Goal: Navigation & Orientation: Understand site structure

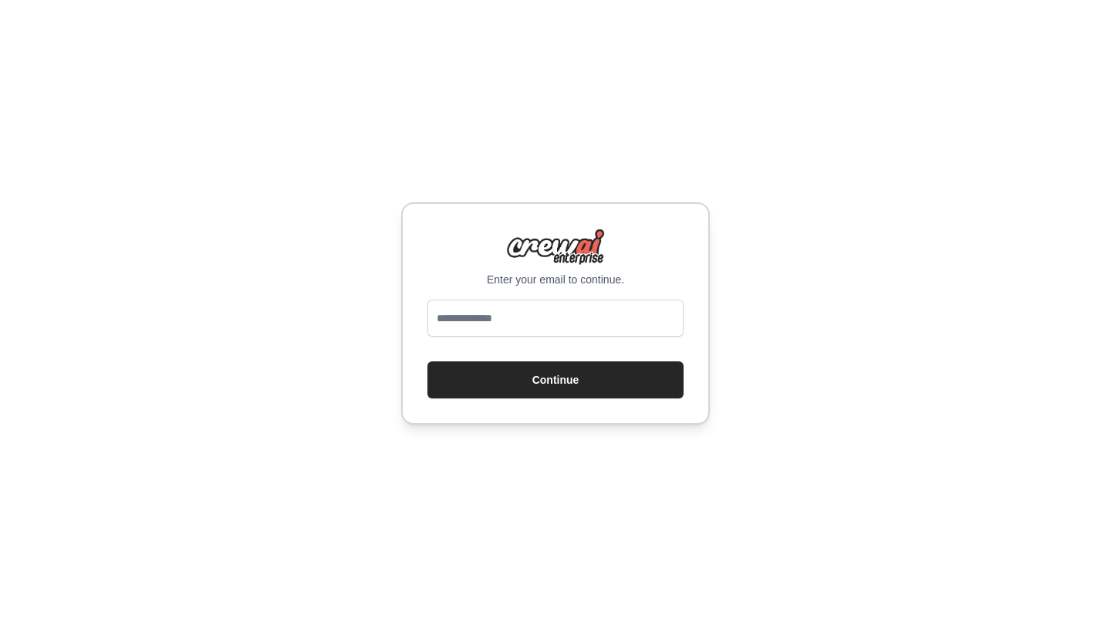
type input "**********"
click at [537, 380] on button "Continue" at bounding box center [555, 379] width 256 height 37
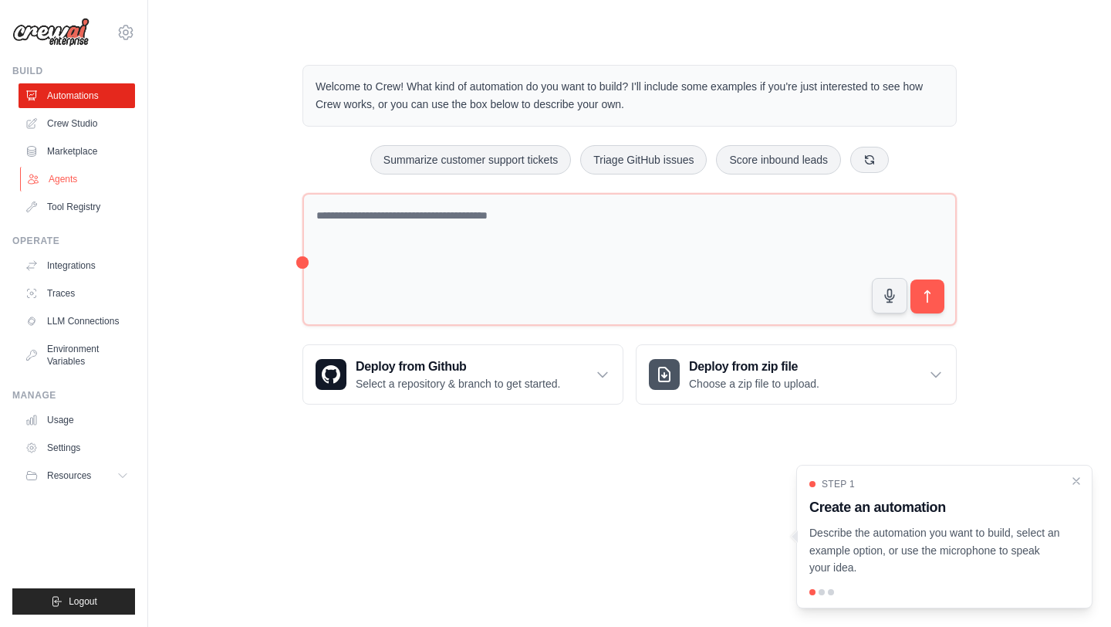
click at [66, 184] on link "Agents" at bounding box center [78, 179] width 117 height 25
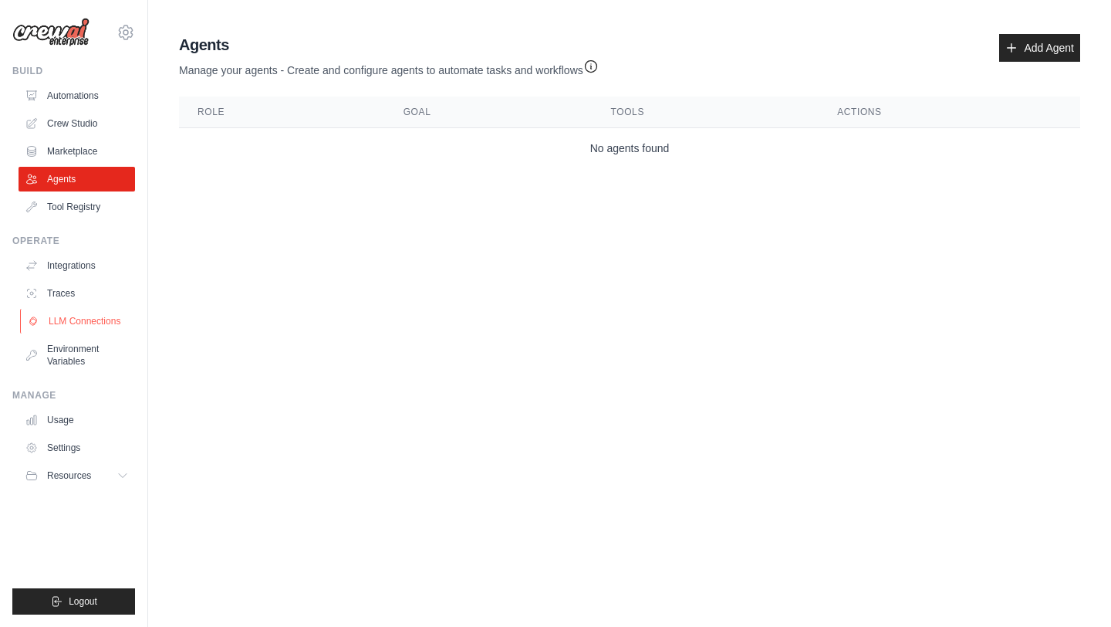
click at [61, 325] on link "LLM Connections" at bounding box center [78, 321] width 117 height 25
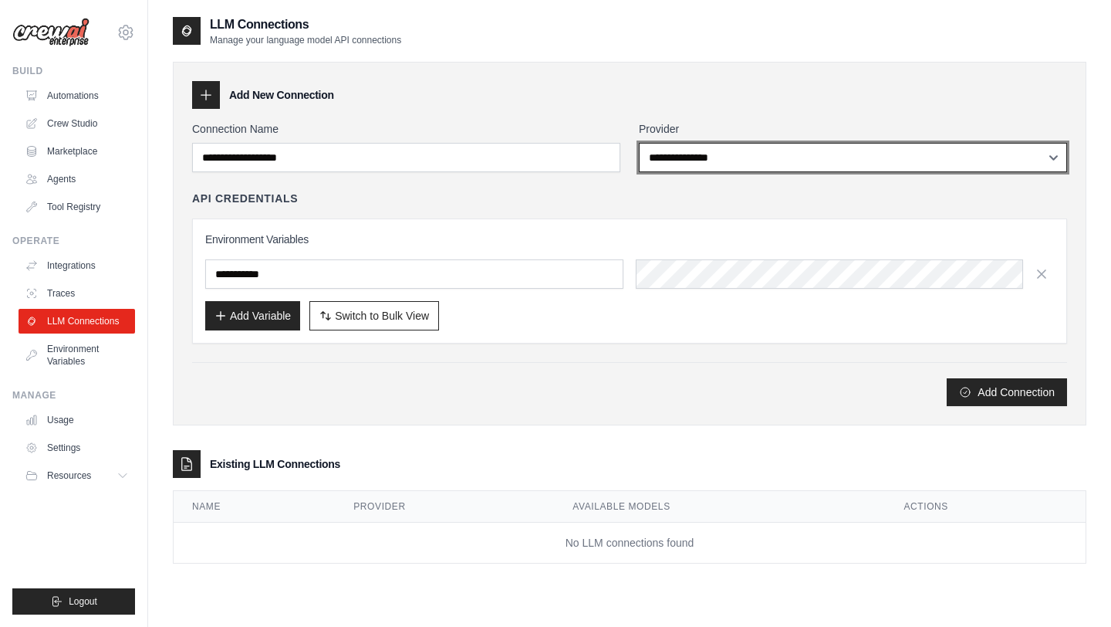
click at [731, 157] on select "**********" at bounding box center [853, 157] width 428 height 29
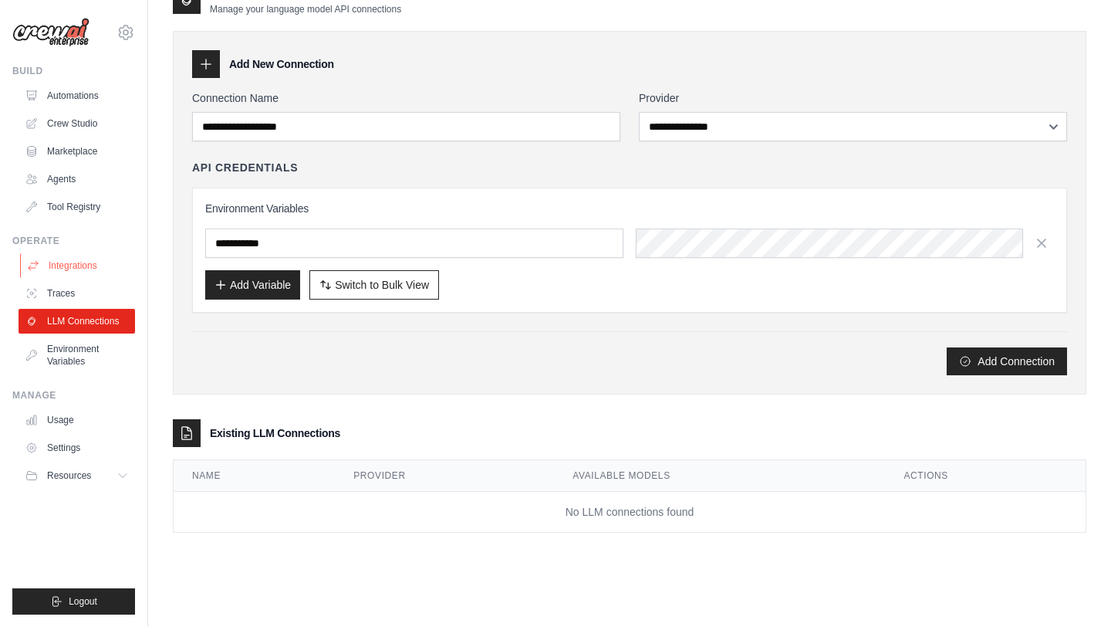
click at [77, 263] on link "Integrations" at bounding box center [78, 265] width 117 height 25
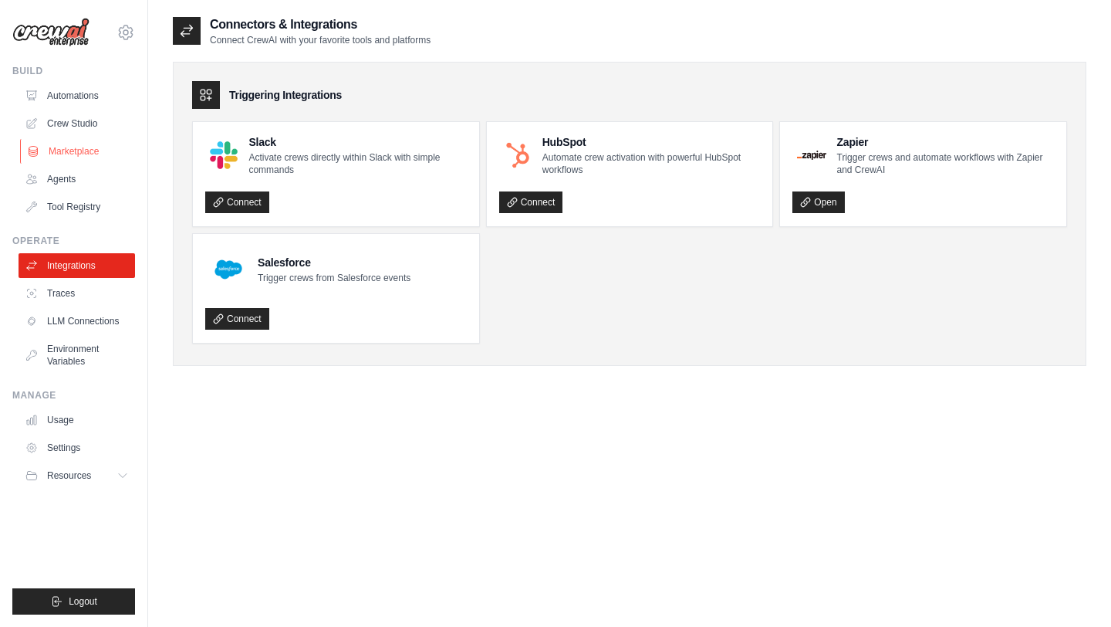
click at [65, 148] on link "Marketplace" at bounding box center [78, 151] width 117 height 25
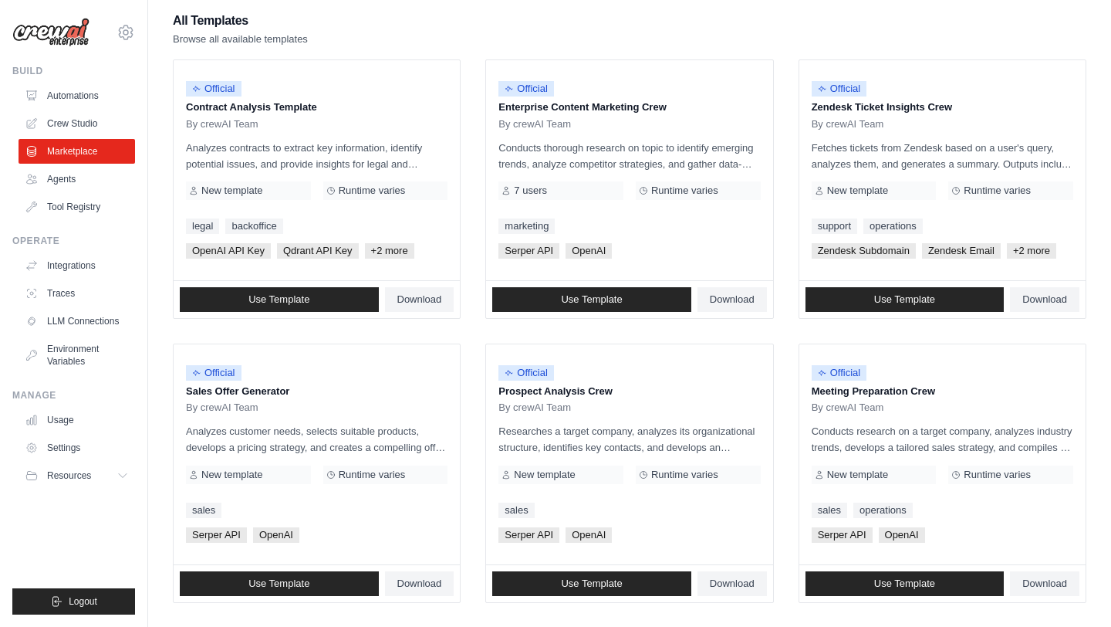
scroll to position [152, 0]
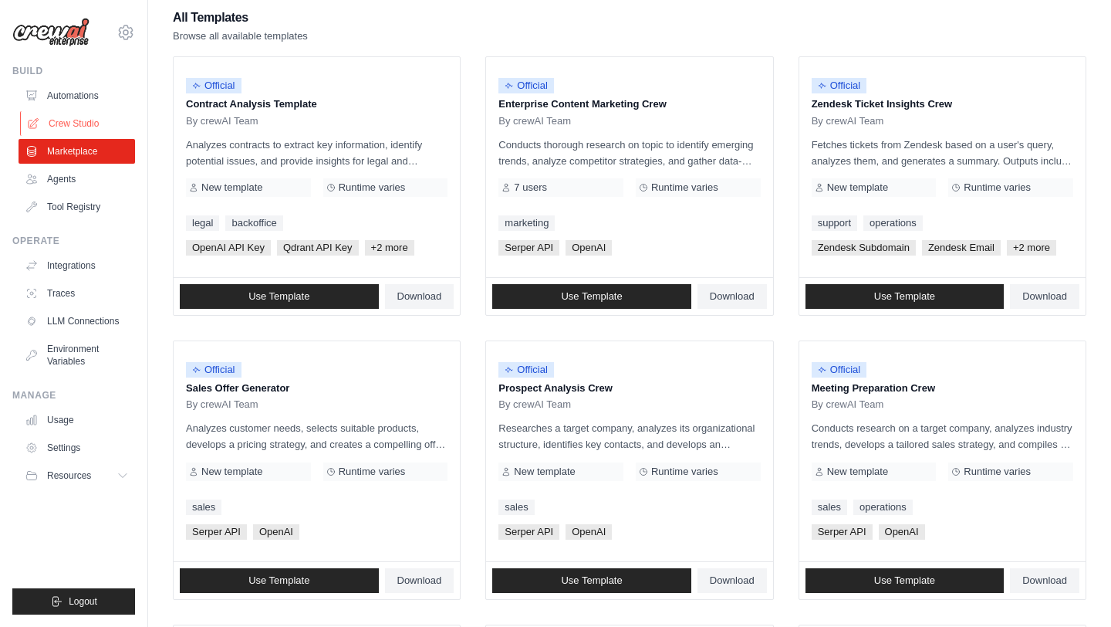
click at [50, 125] on link "Crew Studio" at bounding box center [78, 123] width 117 height 25
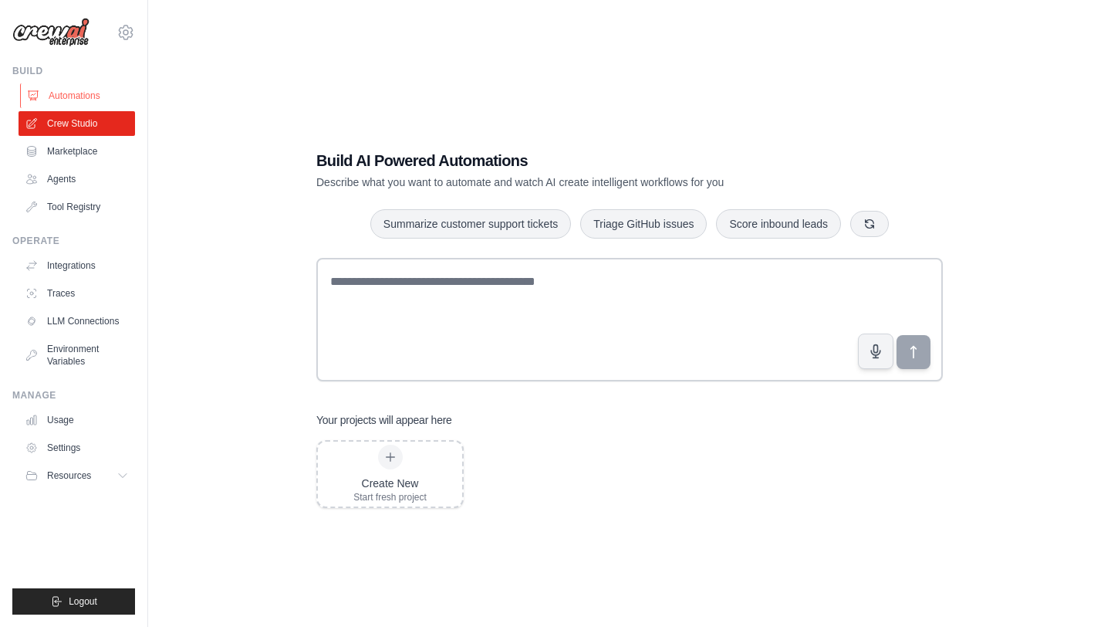
click at [76, 96] on link "Automations" at bounding box center [78, 95] width 117 height 25
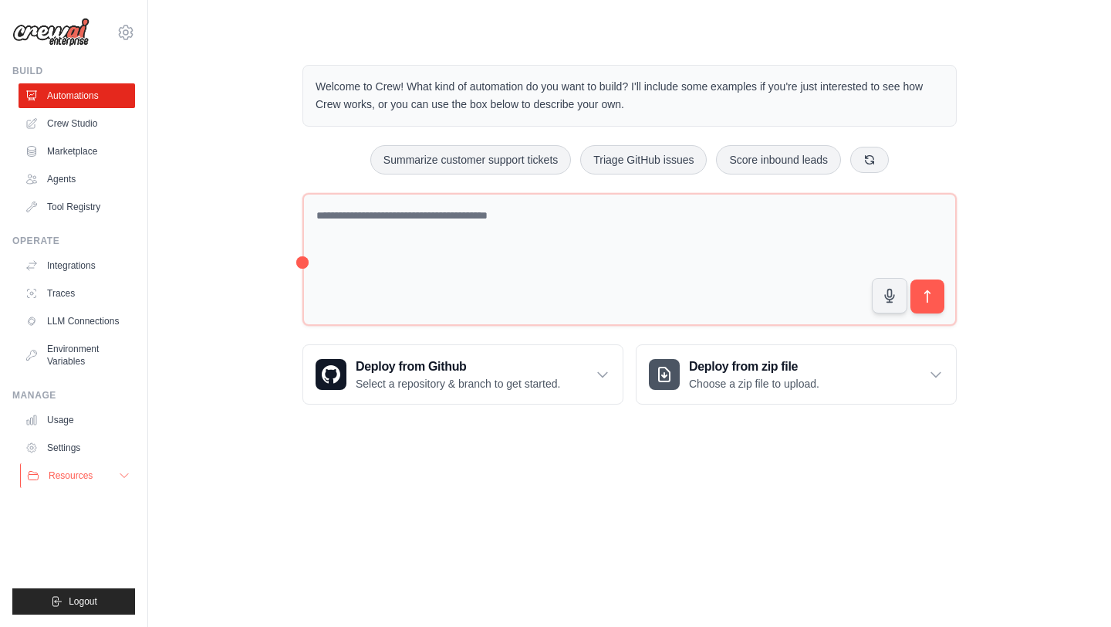
click at [117, 481] on button "Resources" at bounding box center [78, 475] width 117 height 25
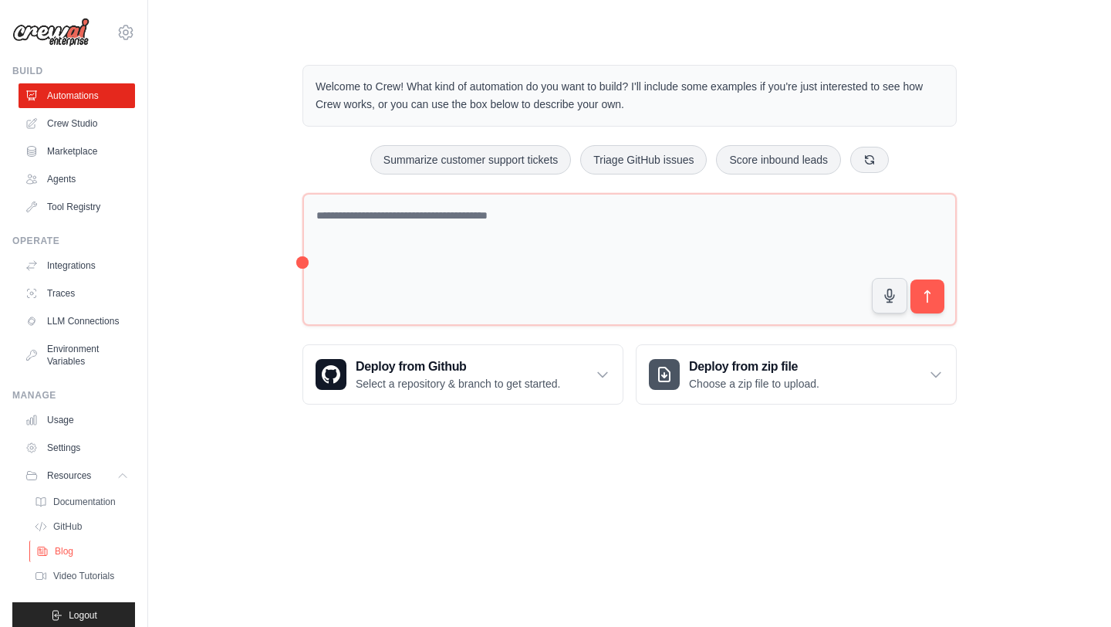
scroll to position [14, 0]
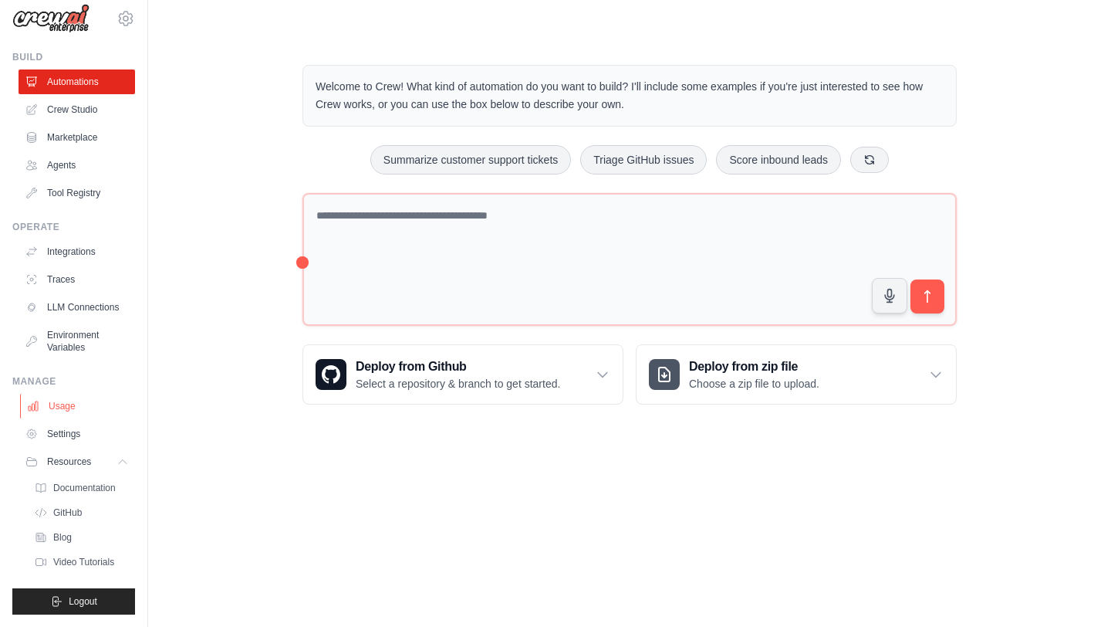
click at [63, 409] on link "Usage" at bounding box center [78, 406] width 117 height 25
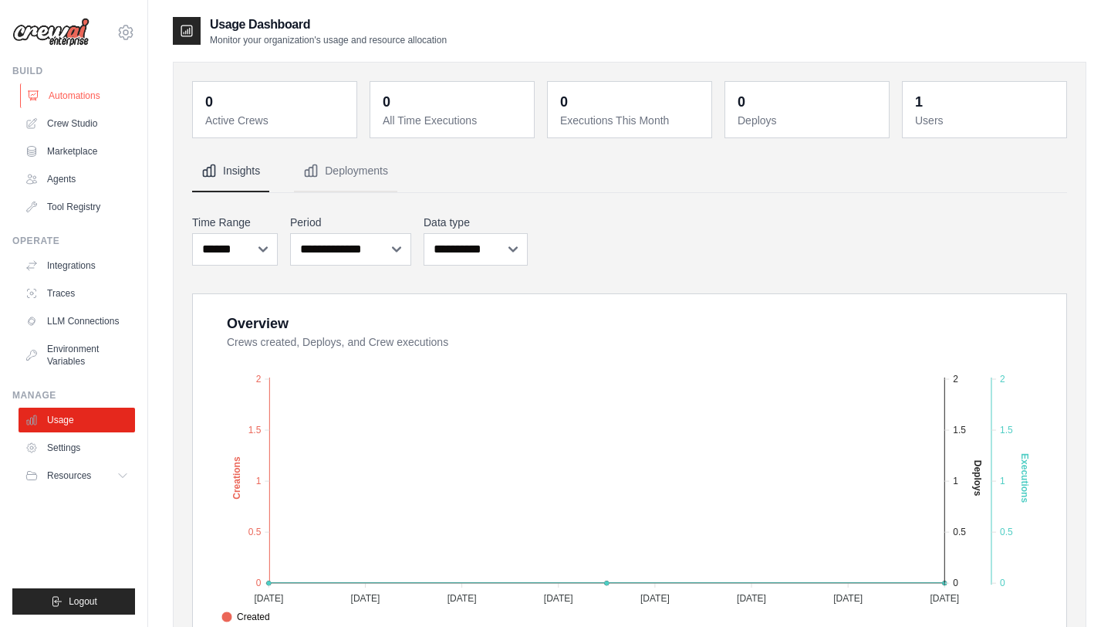
click at [69, 98] on link "Automations" at bounding box center [78, 95] width 117 height 25
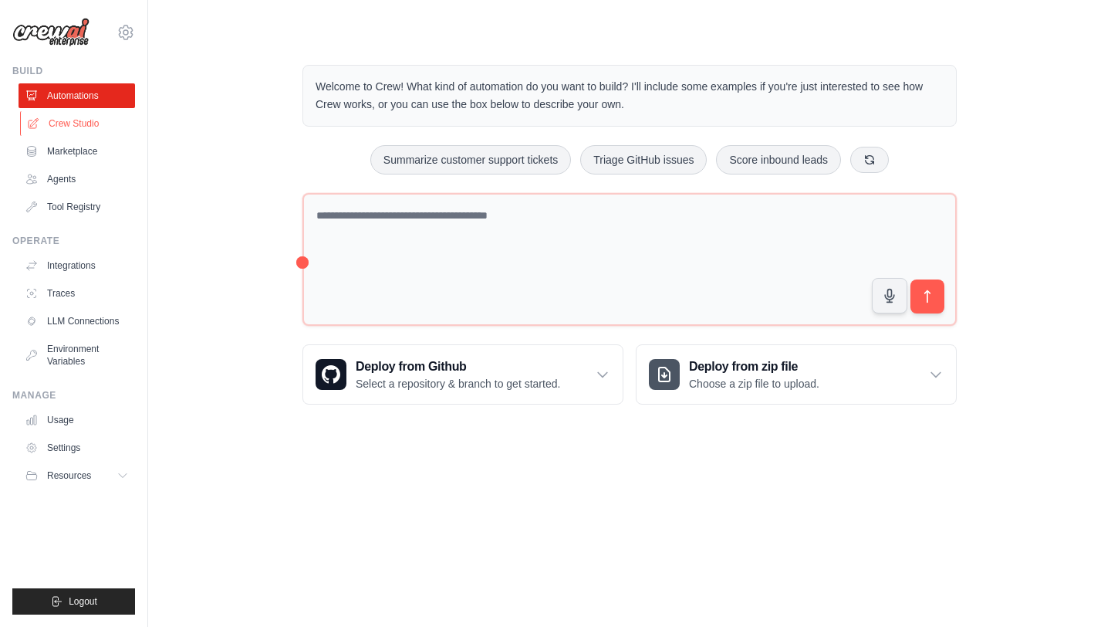
click at [54, 123] on link "Crew Studio" at bounding box center [78, 123] width 117 height 25
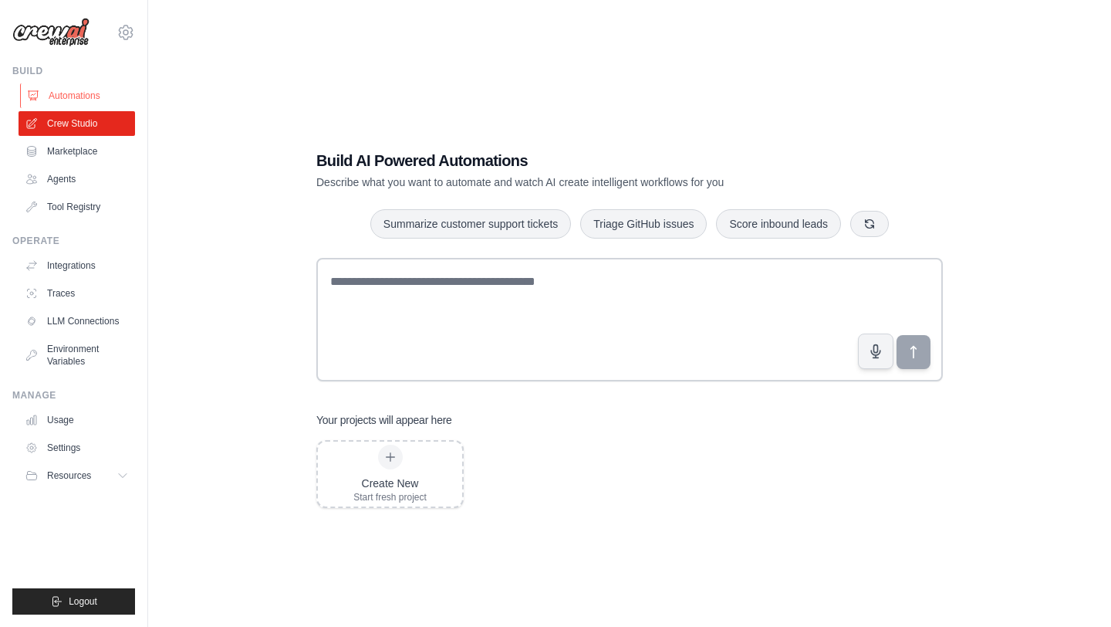
click at [49, 96] on link "Automations" at bounding box center [78, 95] width 117 height 25
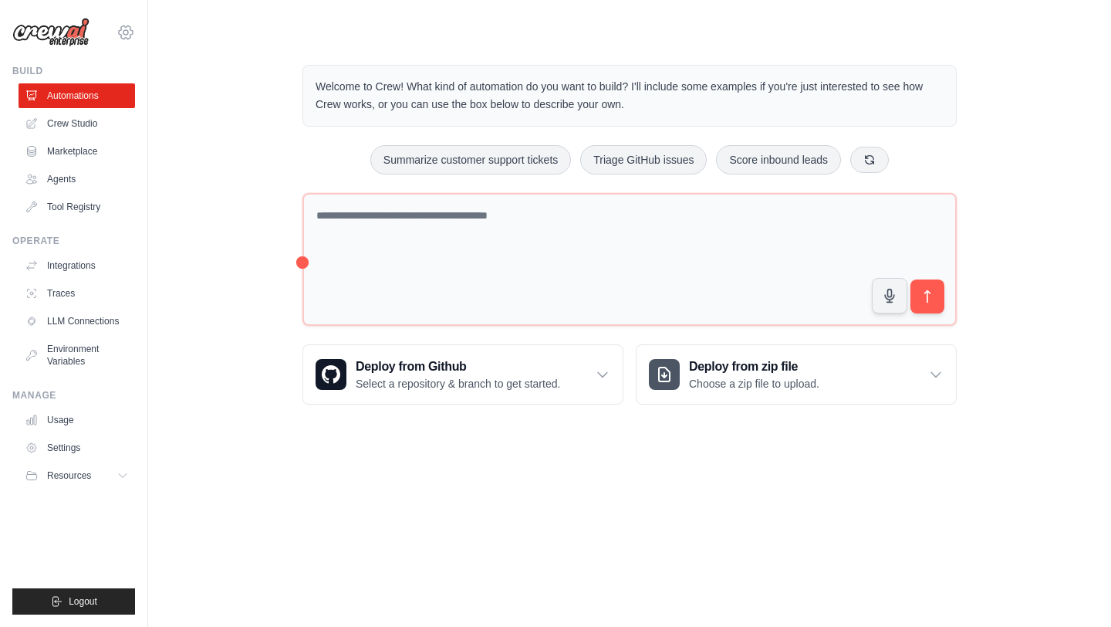
click at [127, 33] on icon at bounding box center [125, 32] width 5 height 5
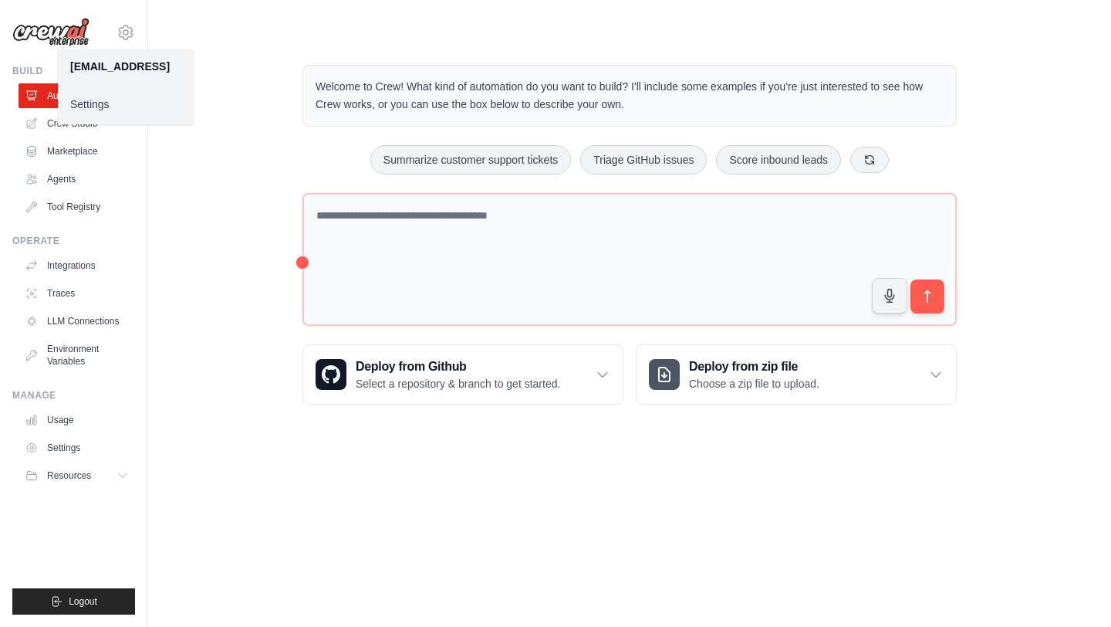
click at [264, 60] on div "Welcome to Crew! What kind of automation do you want to build? I'll include som…" at bounding box center [630, 234] width 914 height 389
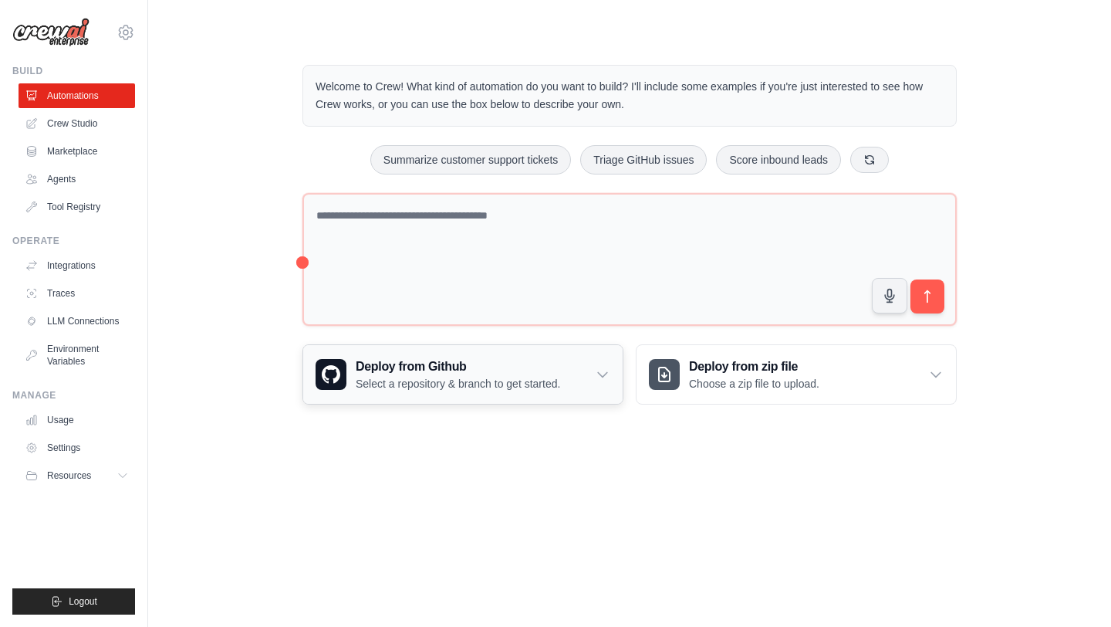
click at [606, 373] on icon at bounding box center [602, 375] width 9 height 5
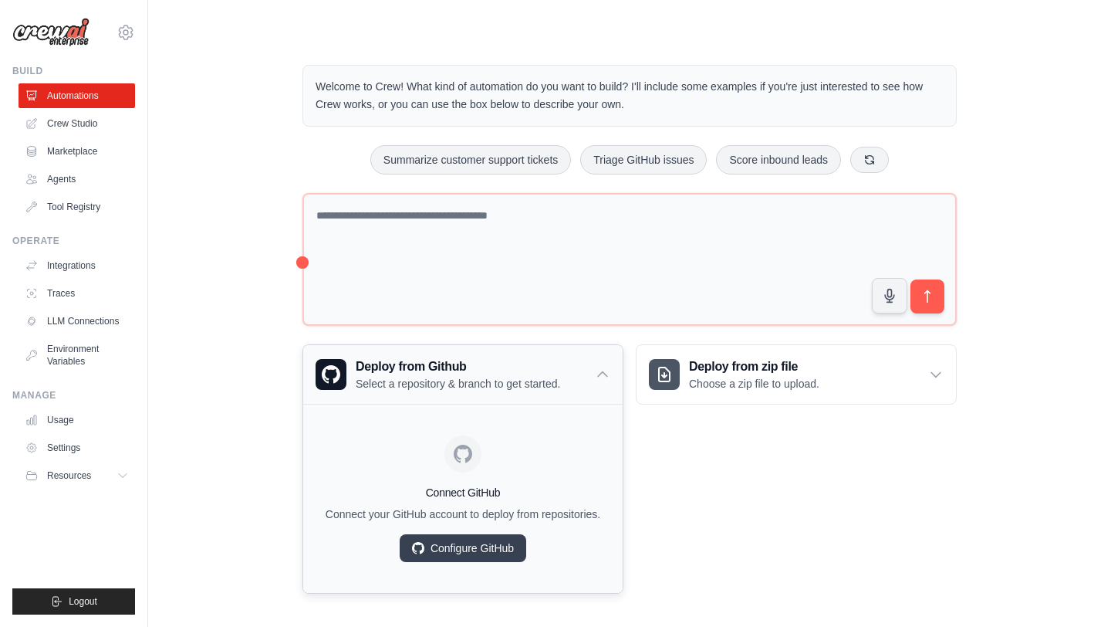
click at [606, 373] on icon at bounding box center [602, 374] width 15 height 15
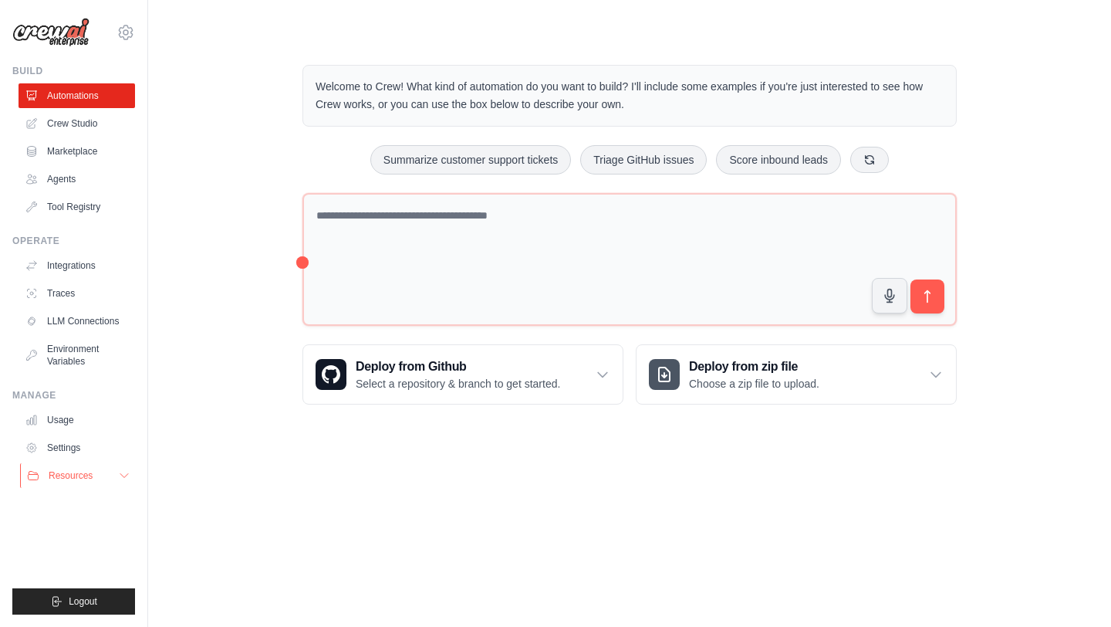
click at [71, 474] on span "Resources" at bounding box center [71, 475] width 44 height 12
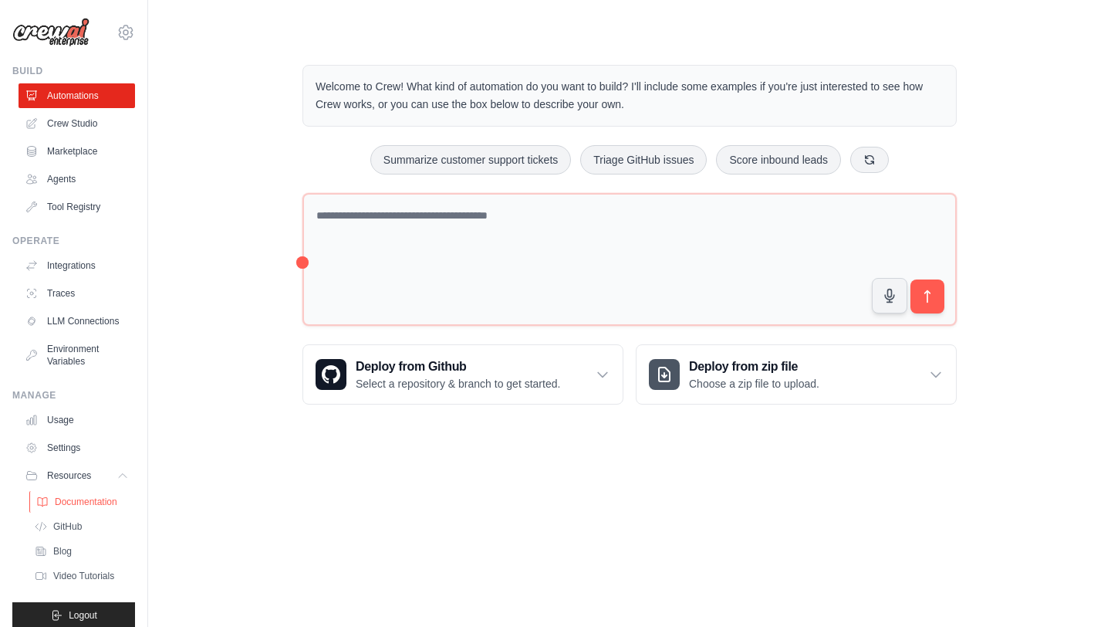
click at [71, 502] on span "Documentation" at bounding box center [86, 501] width 62 height 12
